Goal: Information Seeking & Learning: Learn about a topic

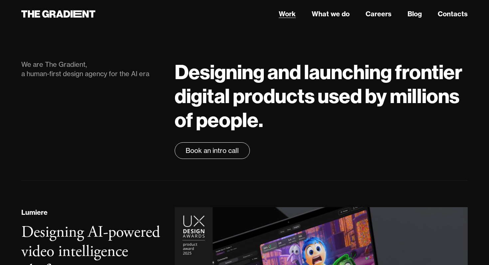
click at [287, 14] on link "Work" at bounding box center [287, 14] width 17 height 10
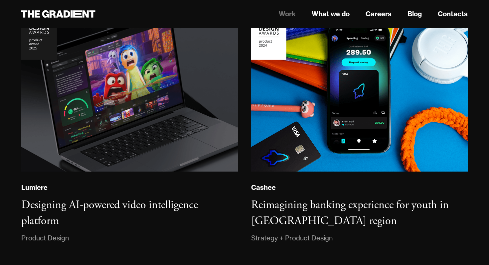
scroll to position [91, 0]
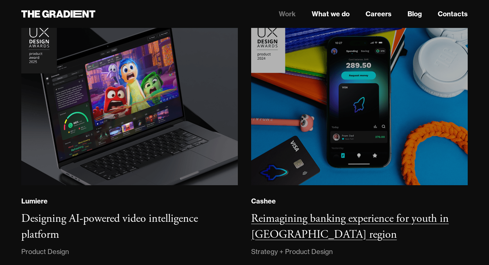
click at [284, 124] on img at bounding box center [359, 102] width 220 height 169
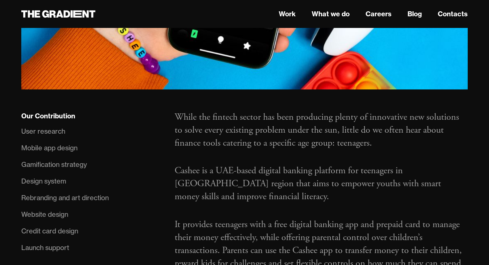
scroll to position [387, 0]
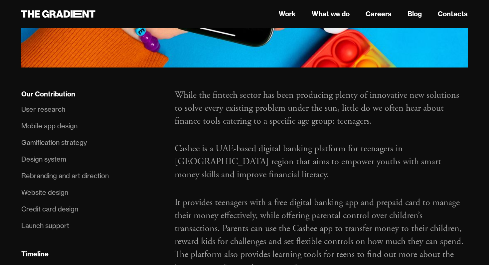
click at [47, 107] on div "User research" at bounding box center [43, 109] width 44 height 11
click at [49, 114] on div "User research" at bounding box center [43, 109] width 44 height 11
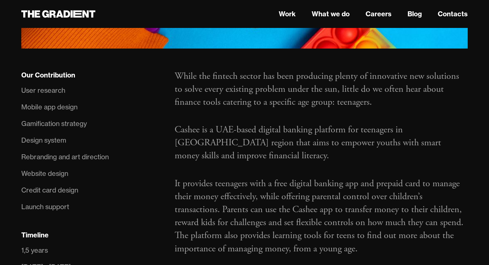
scroll to position [405, 0]
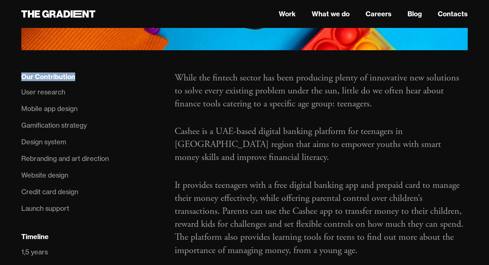
drag, startPoint x: 19, startPoint y: 74, endPoint x: 92, endPoint y: 74, distance: 72.5
click at [91, 74] on div "Our Contribution User research Mobile app design Gamification strategy Design s…" at bounding box center [91, 225] width 153 height 306
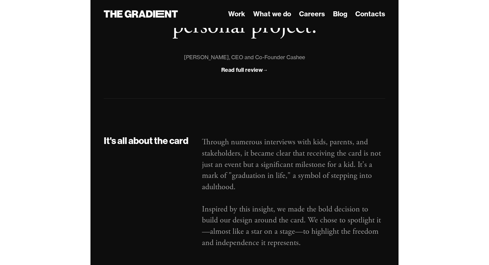
scroll to position [796, 0]
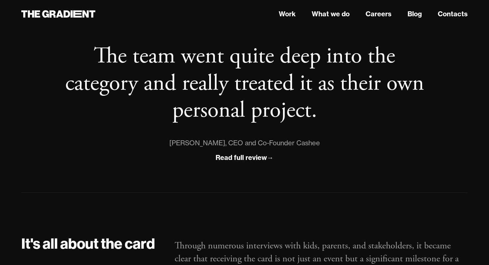
drag, startPoint x: 488, startPoint y: 62, endPoint x: 508, endPoint y: 62, distance: 20.3
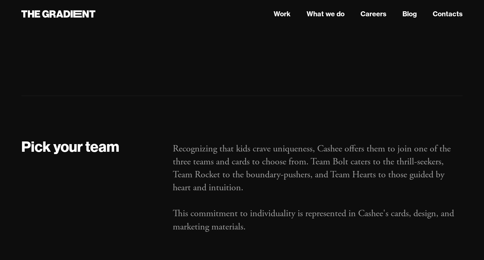
scroll to position [1686, 0]
click at [286, 17] on link "Work" at bounding box center [281, 14] width 17 height 10
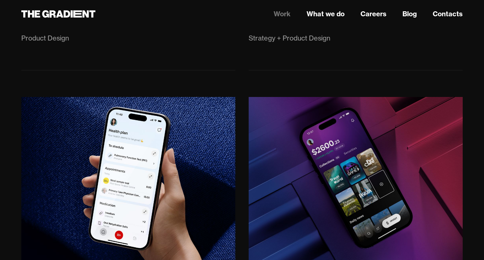
scroll to position [610, 0]
